Goal: Communication & Community: Answer question/provide support

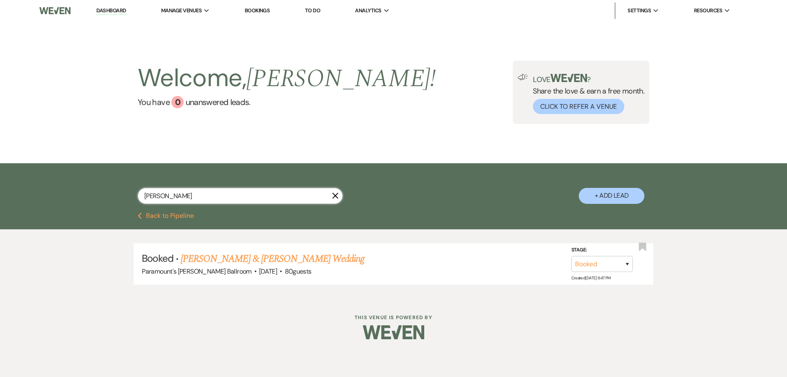
drag, startPoint x: 165, startPoint y: 196, endPoint x: 130, endPoint y: 194, distance: 35.3
click at [130, 194] on div "[PERSON_NAME] X + Add Lead" at bounding box center [393, 188] width 590 height 43
type input "[PERSON_NAME]"
click at [236, 248] on link "[PERSON_NAME] & [PERSON_NAME] Wedding" at bounding box center [273, 258] width 184 height 15
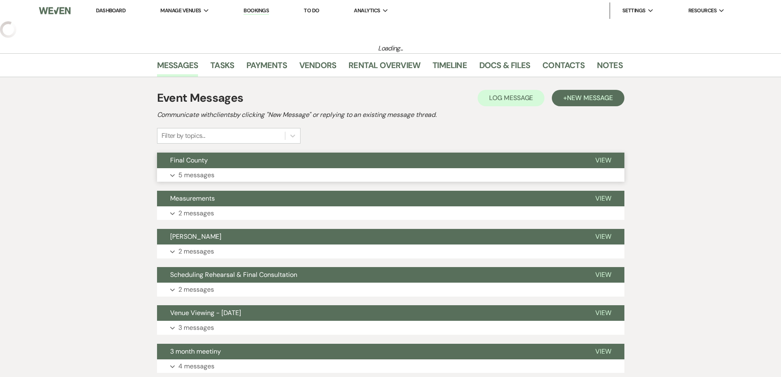
click at [192, 162] on span "Final County" at bounding box center [189, 160] width 38 height 9
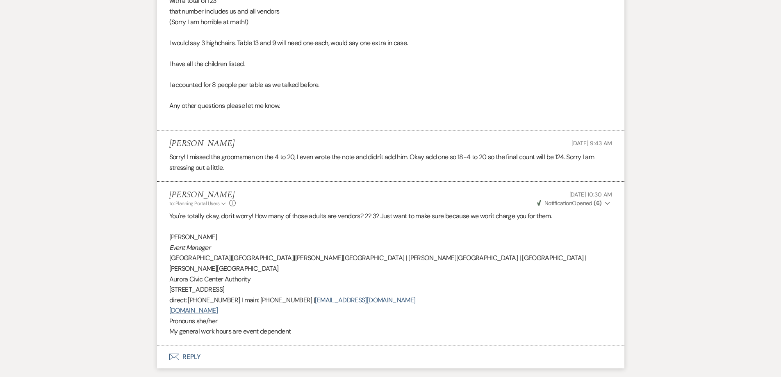
scroll to position [697, 0]
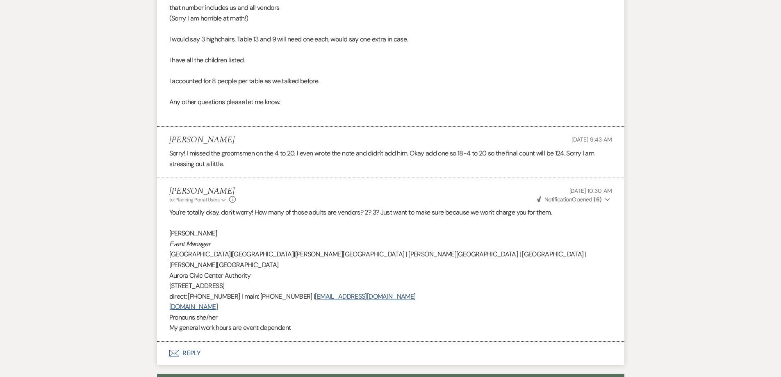
click at [177, 248] on button "Envelope Reply" at bounding box center [390, 352] width 467 height 23
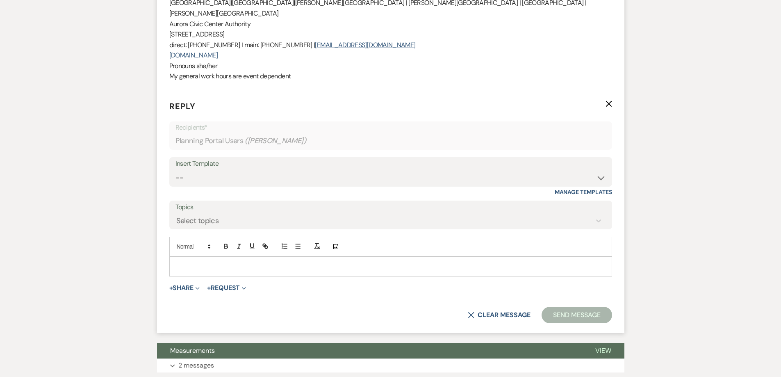
scroll to position [951, 0]
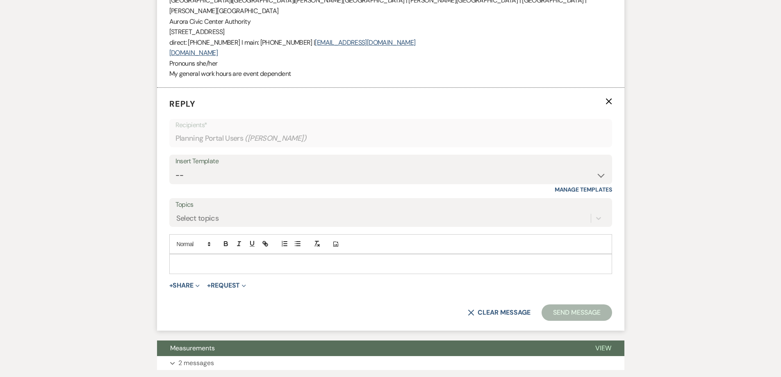
click at [198, 155] on div "Insert Template" at bounding box center [390, 161] width 430 height 12
click at [209, 167] on select "-- Weven Planning Portal Introduction (Booked Events) 6 Month Consultation 9 Mo…" at bounding box center [390, 175] width 430 height 16
select select "4089"
click at [175, 167] on select "-- Weven Planning Portal Introduction (Booked Events) 6 Month Consultation 9 Mo…" at bounding box center [390, 175] width 430 height 16
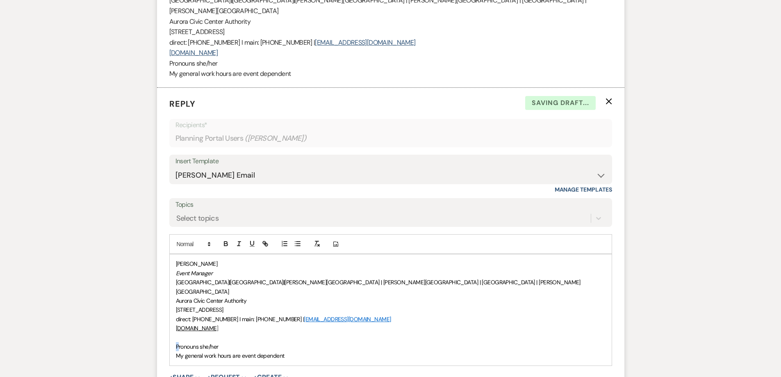
click at [176, 248] on p "Pronouns she/her" at bounding box center [391, 346] width 430 height 9
click at [170, 248] on div "[PERSON_NAME] Event Manager [GEOGRAPHIC_DATA] | [GEOGRAPHIC_DATA] | [PERSON_NAM…" at bounding box center [391, 305] width 442 height 102
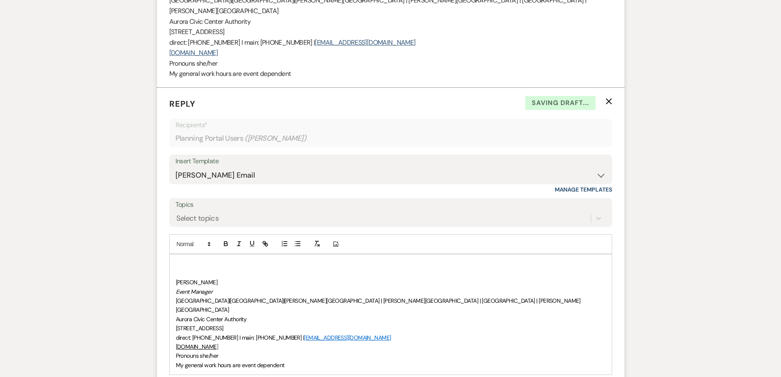
click at [185, 248] on p at bounding box center [391, 263] width 430 height 9
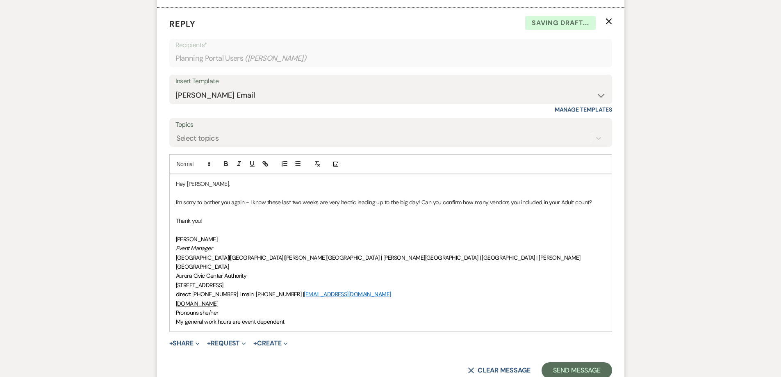
scroll to position [1033, 0]
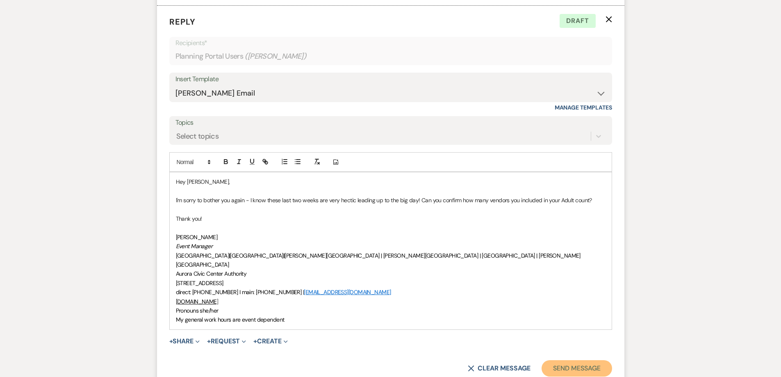
click at [553, 248] on button "Send Message" at bounding box center [577, 368] width 70 height 16
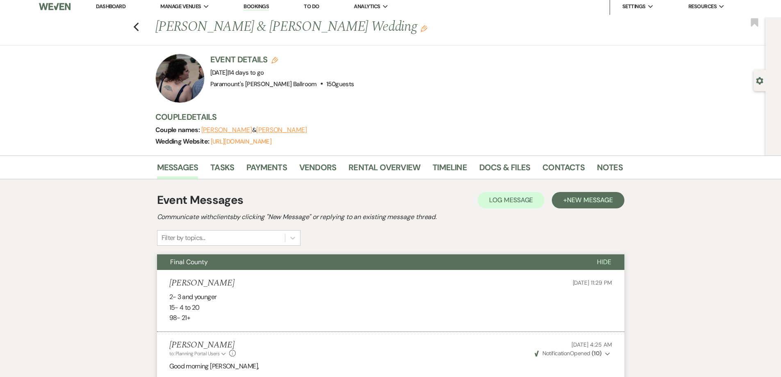
scroll to position [0, 0]
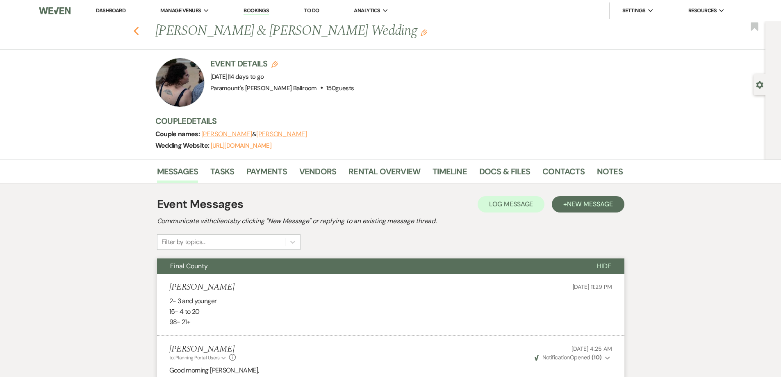
click at [138, 31] on use "button" at bounding box center [135, 31] width 5 height 9
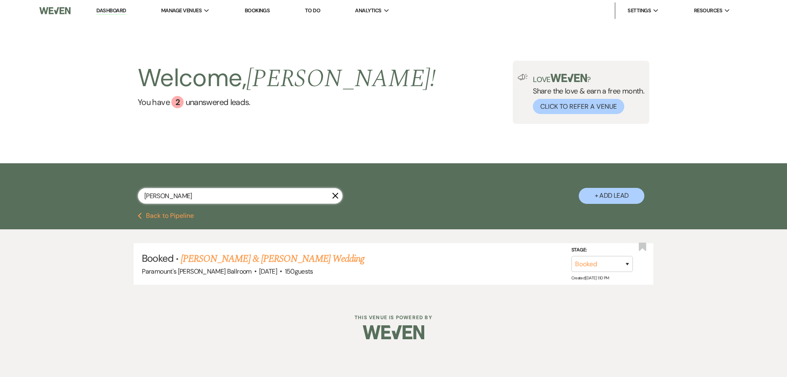
drag, startPoint x: 173, startPoint y: 189, endPoint x: 134, endPoint y: 193, distance: 38.7
click at [134, 193] on div "[PERSON_NAME] X + Add Lead" at bounding box center [393, 188] width 590 height 43
type input "[PERSON_NAME]"
click at [313, 248] on link "[PERSON_NAME] & [PERSON_NAME] Wedding" at bounding box center [273, 258] width 184 height 15
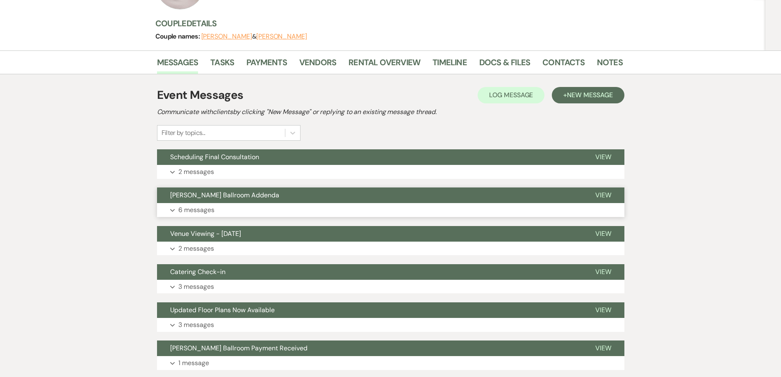
scroll to position [123, 0]
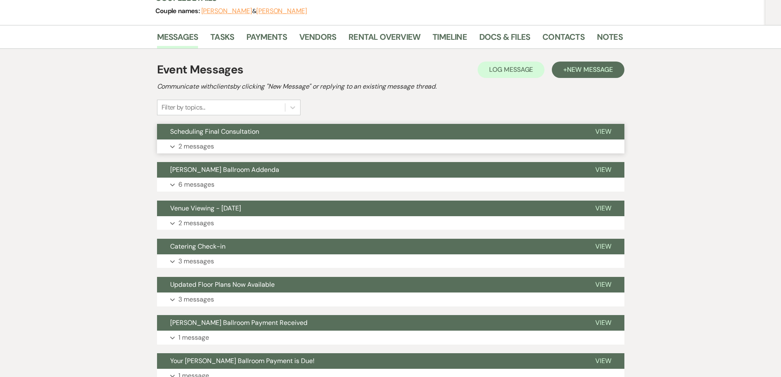
click at [223, 128] on span "Scheduling Final Consultation" at bounding box center [214, 131] width 89 height 9
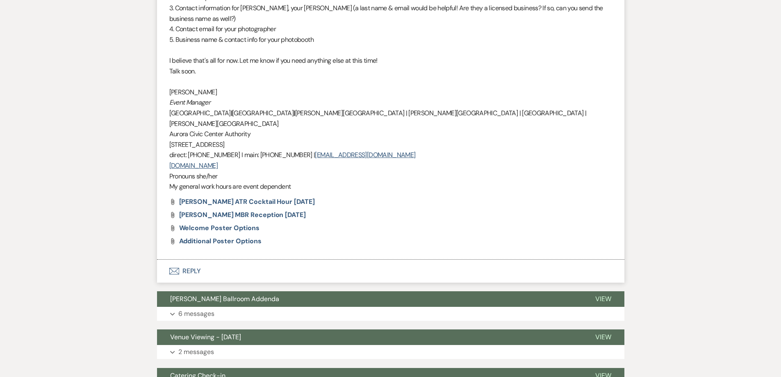
scroll to position [615, 0]
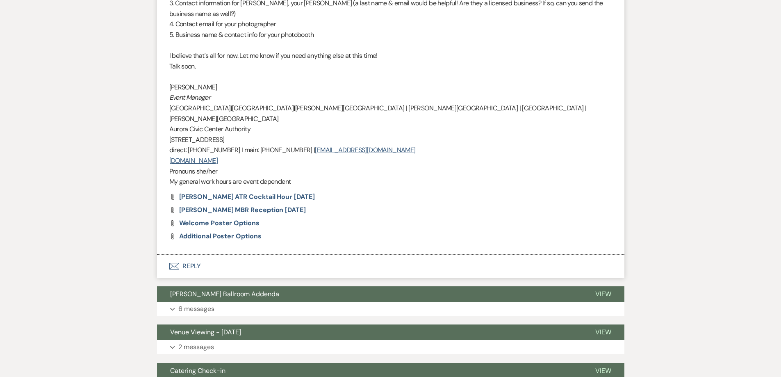
click at [188, 248] on button "Envelope Reply" at bounding box center [390, 266] width 467 height 23
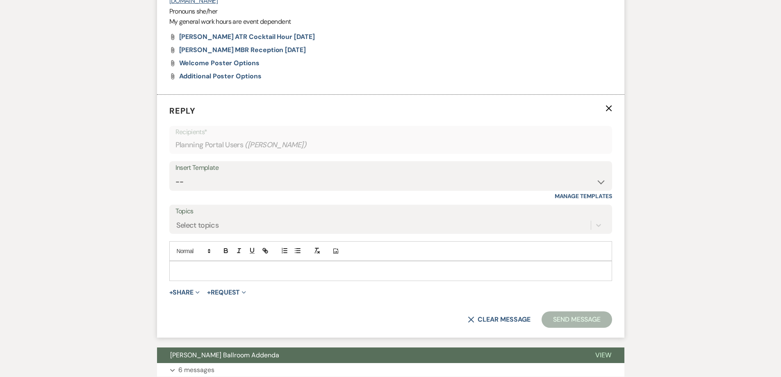
scroll to position [781, 0]
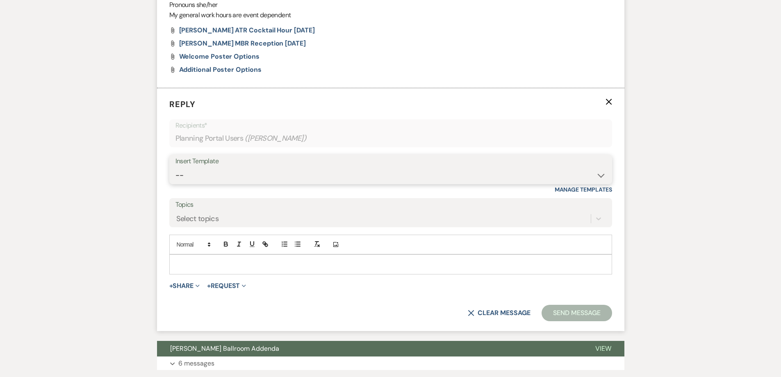
click at [246, 167] on select "-- Weven Planning Portal Introduction (Booked Events) 6 Month Consultation 9 Mo…" at bounding box center [390, 175] width 430 height 16
select select "4089"
click at [175, 167] on select "-- Weven Planning Portal Introduction (Booked Events) 6 Month Consultation 9 Mo…" at bounding box center [390, 175] width 430 height 16
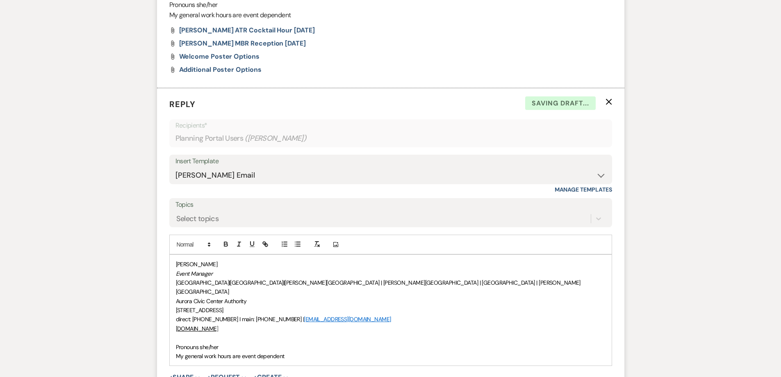
click at [174, 248] on div "[PERSON_NAME] Event Manager [GEOGRAPHIC_DATA] | [GEOGRAPHIC_DATA] | [PERSON_NAM…" at bounding box center [391, 310] width 442 height 111
click at [176, 248] on span "[PERSON_NAME]" at bounding box center [197, 263] width 42 height 7
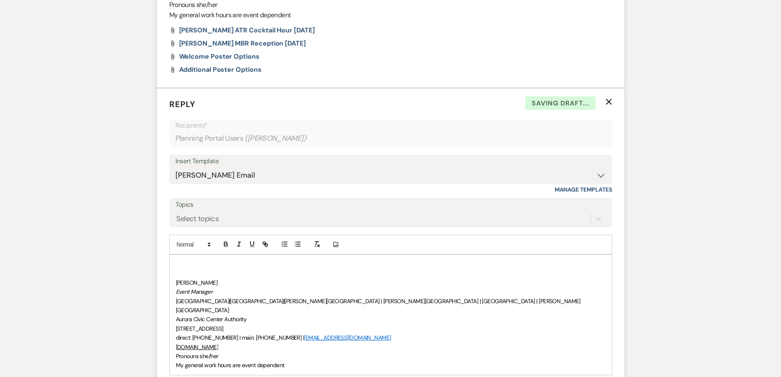
click at [176, 248] on p at bounding box center [391, 263] width 430 height 9
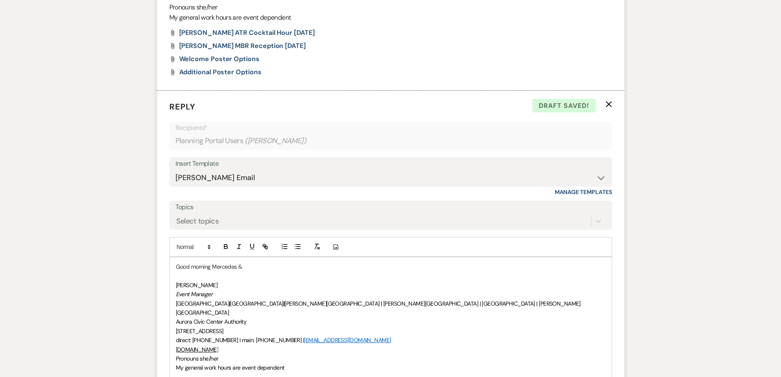
scroll to position [863, 0]
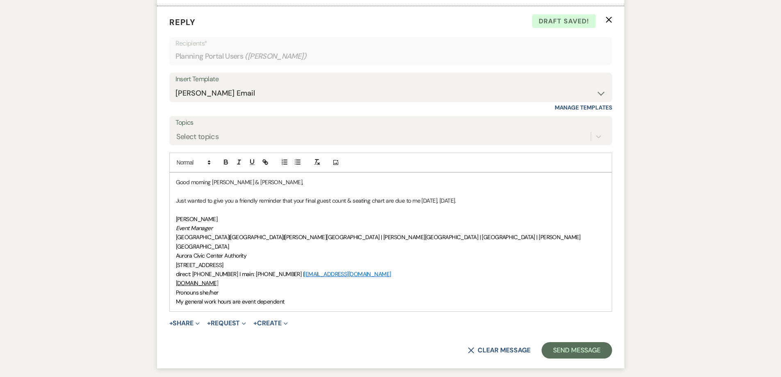
drag, startPoint x: 421, startPoint y: 178, endPoint x: 477, endPoint y: 181, distance: 56.2
click at [477, 196] on p "Just wanted to give you a friendly reminder that your final guest count & seati…" at bounding box center [391, 200] width 430 height 9
click at [225, 158] on icon "button" at bounding box center [225, 161] width 7 height 7
click at [250, 158] on icon "button" at bounding box center [251, 161] width 7 height 7
drag, startPoint x: 510, startPoint y: 208, endPoint x: 491, endPoint y: 207, distance: 19.3
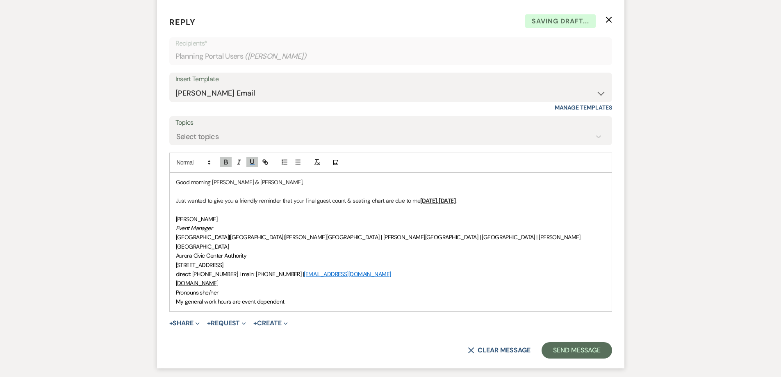
click at [510, 223] on p "Event Manager" at bounding box center [391, 227] width 430 height 9
click at [243, 205] on p at bounding box center [391, 209] width 430 height 9
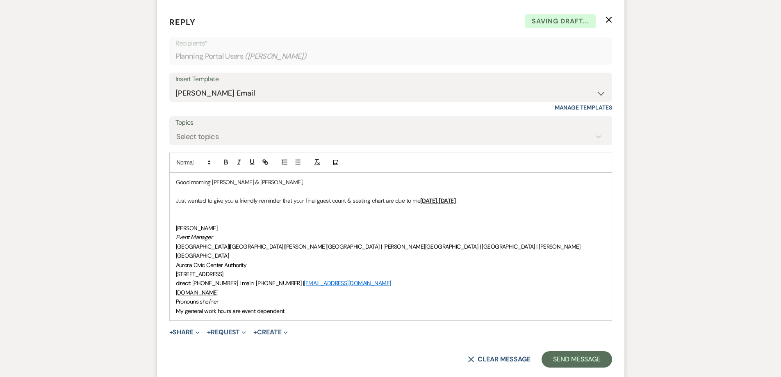
click at [188, 214] on p at bounding box center [391, 218] width 430 height 9
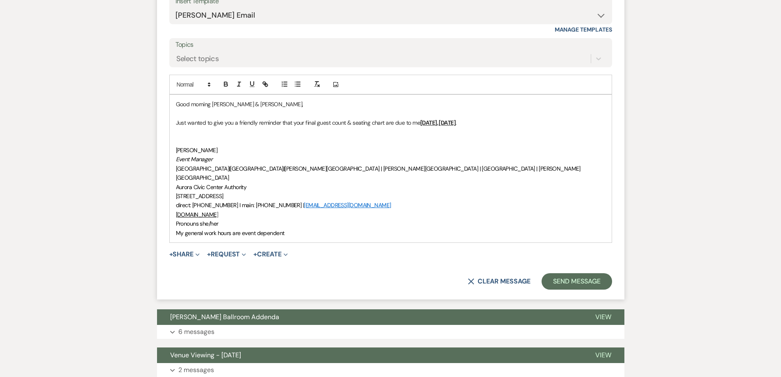
scroll to position [945, 0]
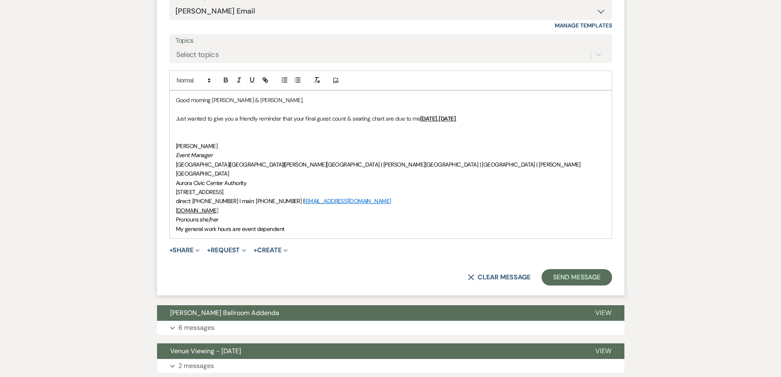
click at [271, 132] on p at bounding box center [391, 136] width 430 height 9
click at [214, 123] on p at bounding box center [391, 127] width 430 height 9
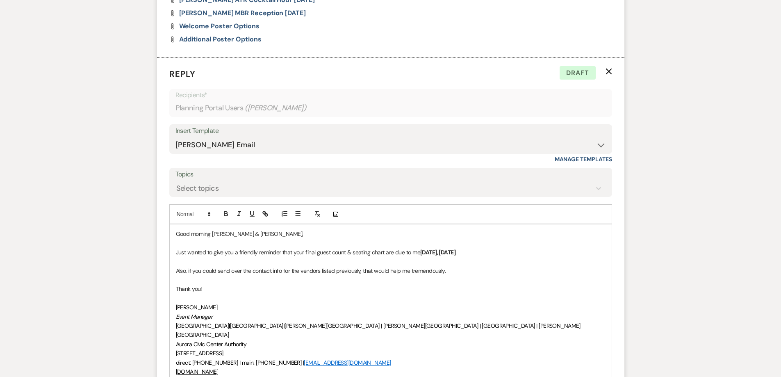
scroll to position [904, 0]
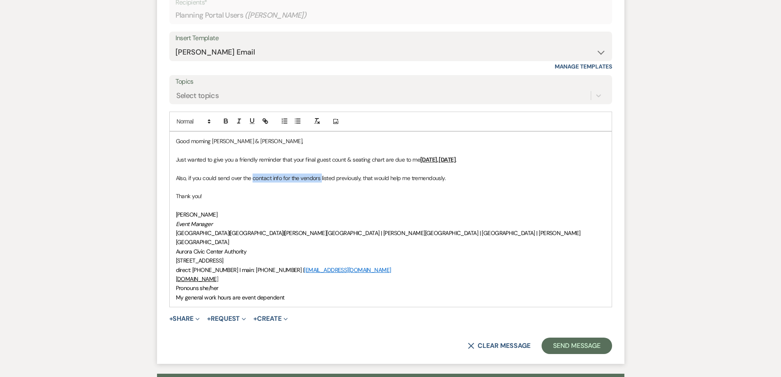
drag, startPoint x: 253, startPoint y: 156, endPoint x: 322, endPoint y: 156, distance: 68.9
click at [322, 173] on p "Also, if you could send over the contact info for the vendors listed previously…" at bounding box center [391, 177] width 430 height 9
click at [228, 117] on icon "button" at bounding box center [225, 120] width 7 height 7
click at [397, 201] on p at bounding box center [391, 205] width 430 height 9
click at [553, 248] on button "Send Message" at bounding box center [577, 345] width 70 height 16
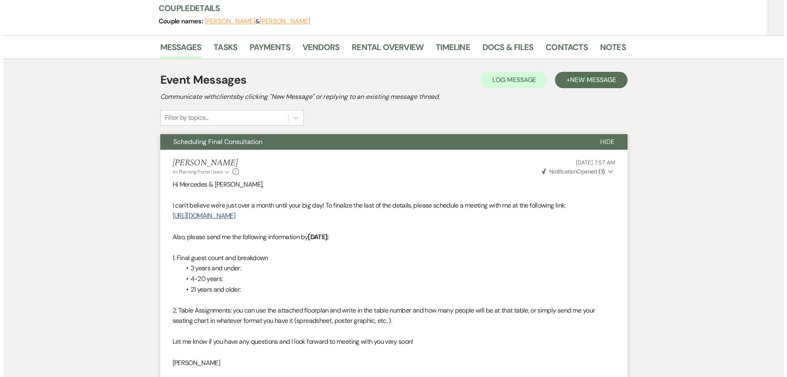
scroll to position [0, 0]
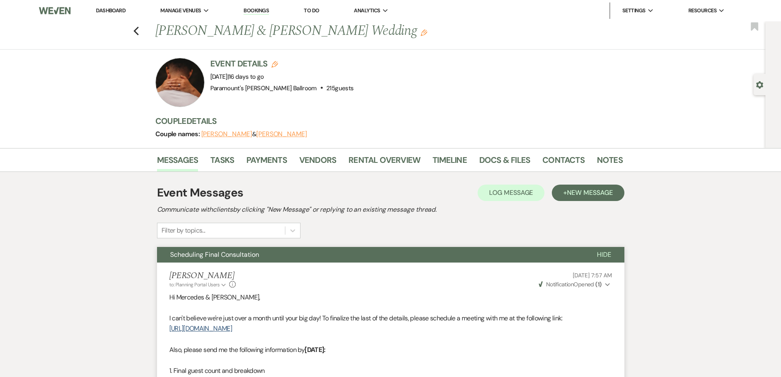
click at [136, 31] on div "Previous [PERSON_NAME] & [PERSON_NAME] Wedding Edit Bookmark" at bounding box center [380, 35] width 769 height 28
click at [137, 31] on use "button" at bounding box center [135, 31] width 5 height 9
